Goal: Navigation & Orientation: Find specific page/section

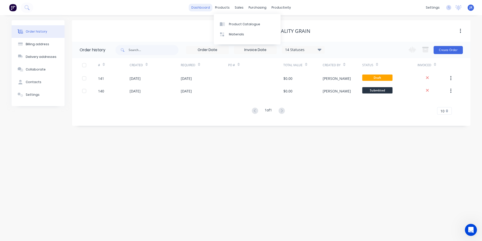
click at [206, 6] on link "dashboard" at bounding box center [201, 8] width 24 height 8
